Goal: Task Accomplishment & Management: Manage account settings

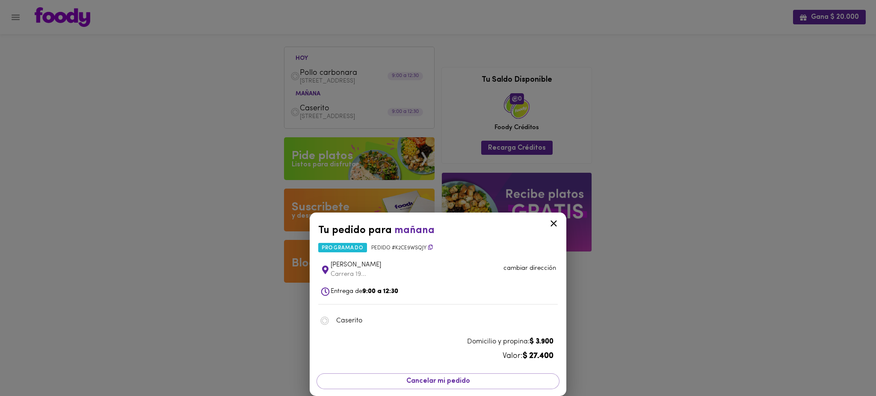
click at [724, 157] on div "Tu pedido para mañana programado Pedido # K2cE9wSQjy Sandra Hernández Naranjo C…" at bounding box center [438, 198] width 876 height 396
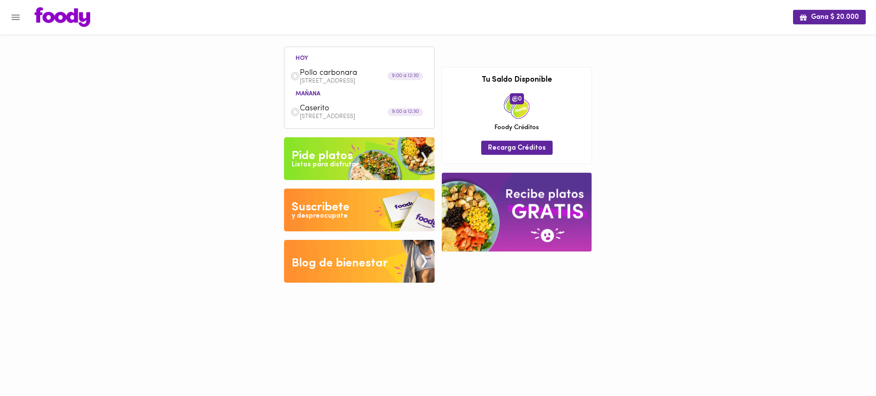
click at [344, 112] on span "Caserito" at bounding box center [349, 109] width 98 height 10
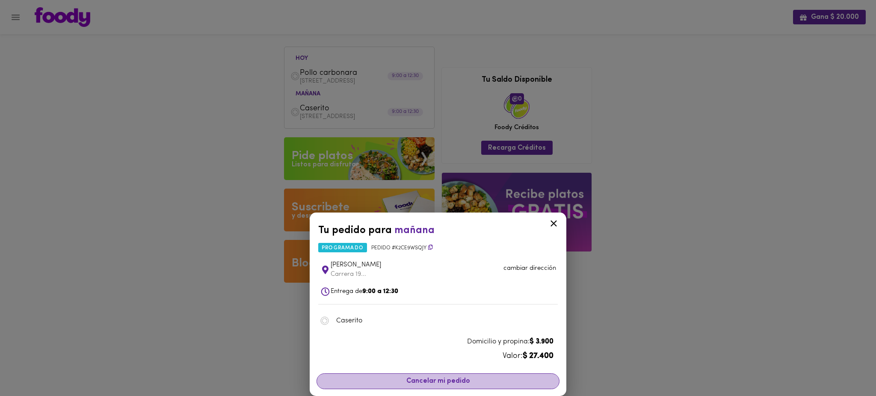
click at [440, 381] on span "Cancelar mi pedido" at bounding box center [438, 381] width 232 height 8
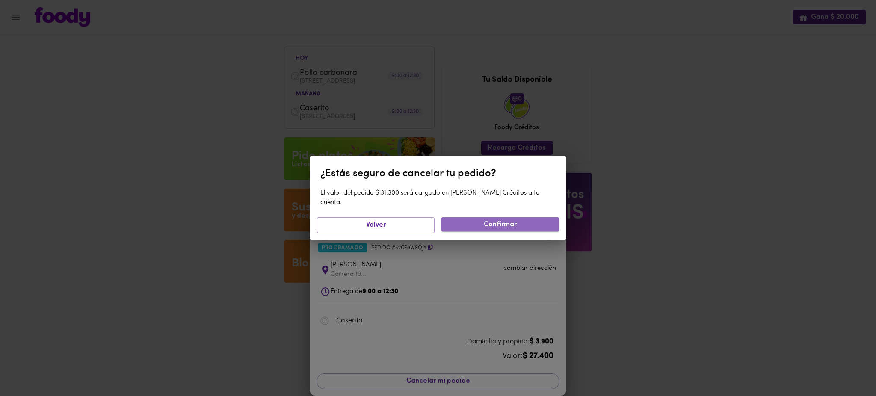
click at [508, 223] on span "Confirmar" at bounding box center [500, 225] width 104 height 8
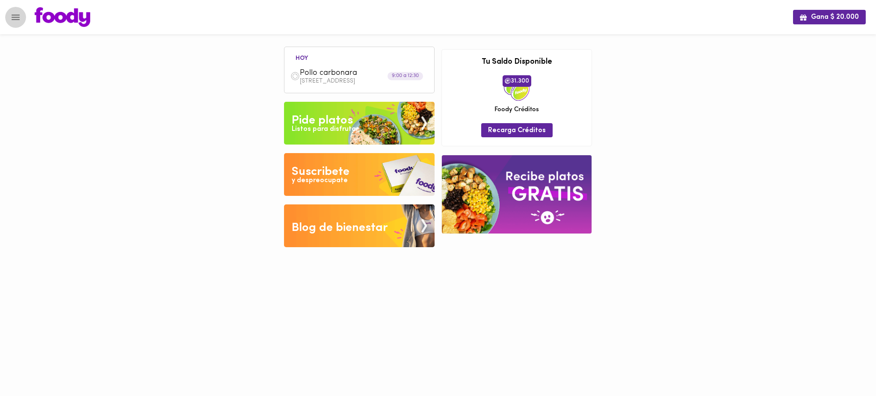
click at [14, 21] on icon "Menu" at bounding box center [15, 17] width 11 height 11
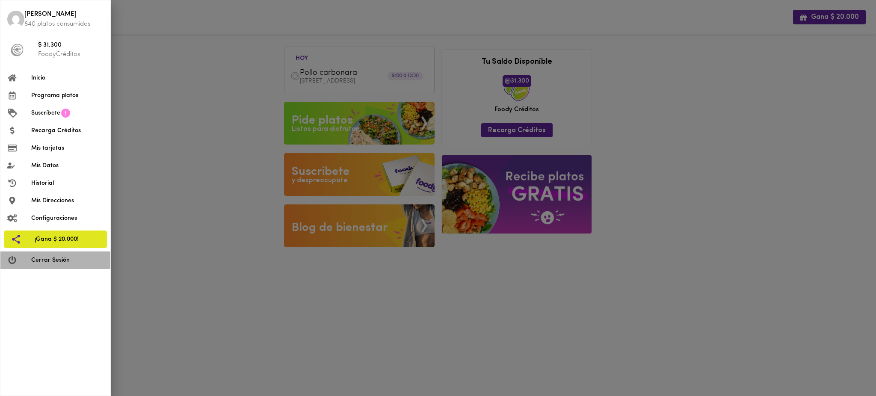
click at [43, 263] on span "Cerrar Sesión" at bounding box center [67, 260] width 72 height 9
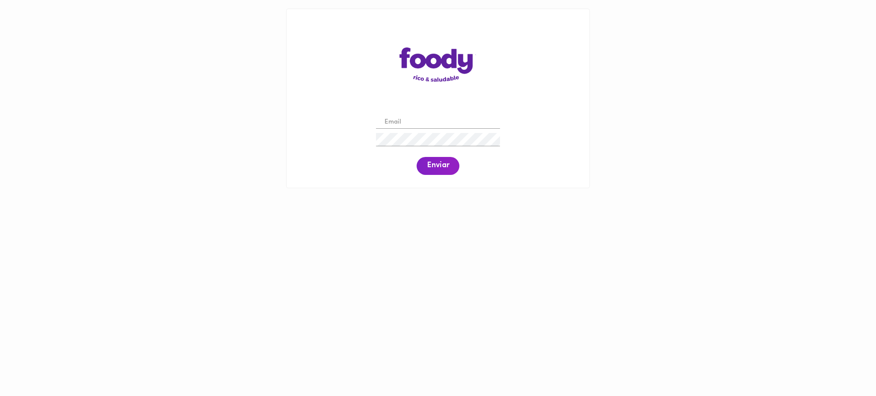
click at [406, 120] on input "email" at bounding box center [438, 122] width 124 height 13
paste input "[EMAIL_ADDRESS][DOMAIN_NAME]"
type input "[EMAIL_ADDRESS][DOMAIN_NAME]"
click at [433, 165] on span "Enviar" at bounding box center [438, 165] width 22 height 9
